Goal: Transaction & Acquisition: Purchase product/service

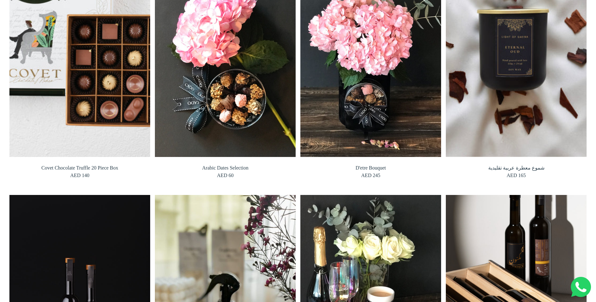
scroll to position [220, 0]
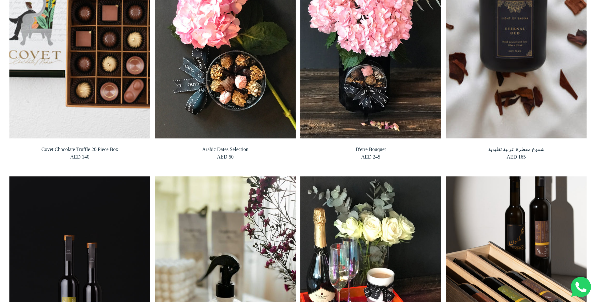
click at [83, 244] on img at bounding box center [80, 282] width 155 height 232
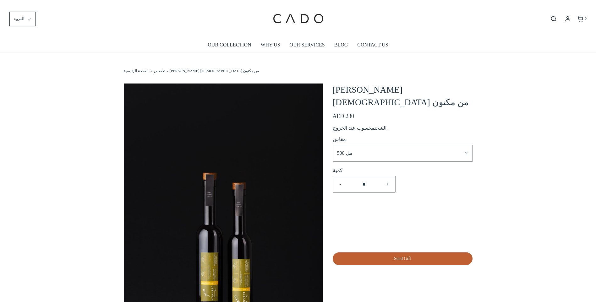
click at [234, 149] on img at bounding box center [223, 233] width 199 height 299
drag, startPoint x: 233, startPoint y: 150, endPoint x: 209, endPoint y: 164, distance: 27.8
click at [209, 164] on img at bounding box center [223, 233] width 199 height 299
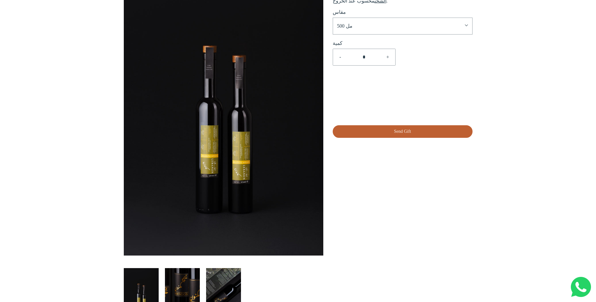
scroll to position [126, 0]
